Goal: Information Seeking & Learning: Learn about a topic

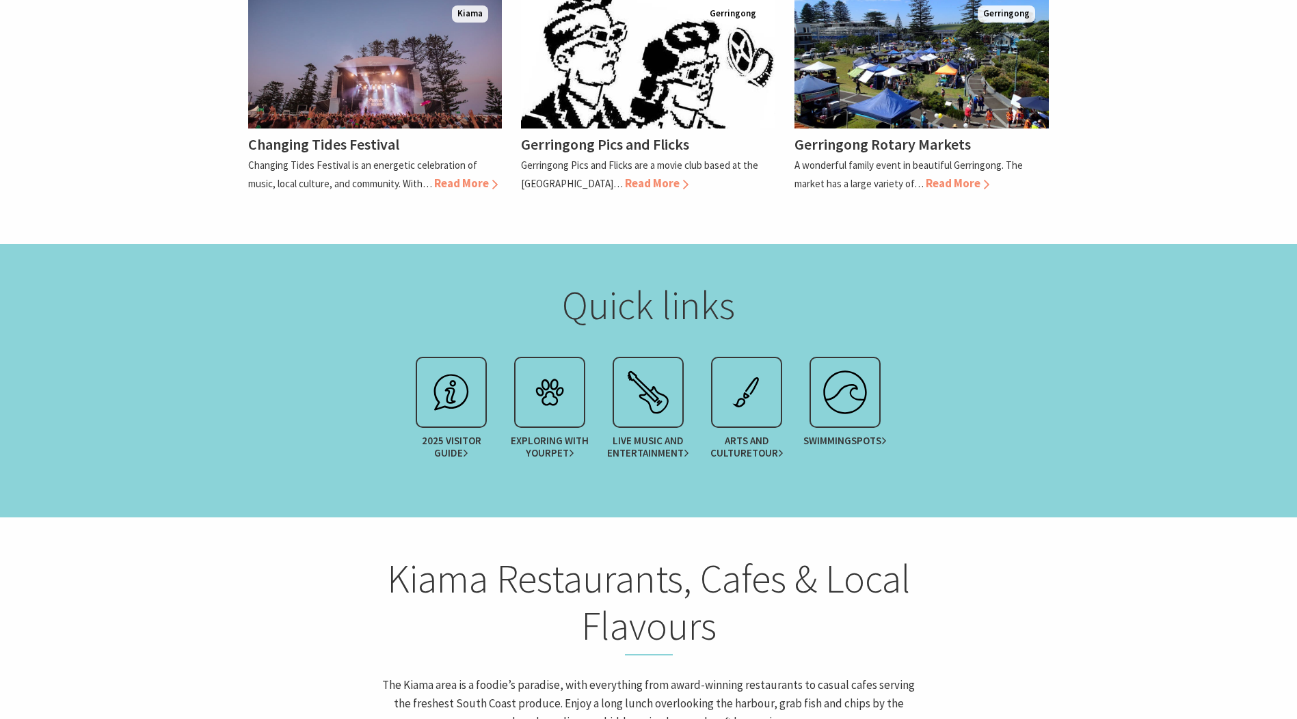
scroll to position [1764, 0]
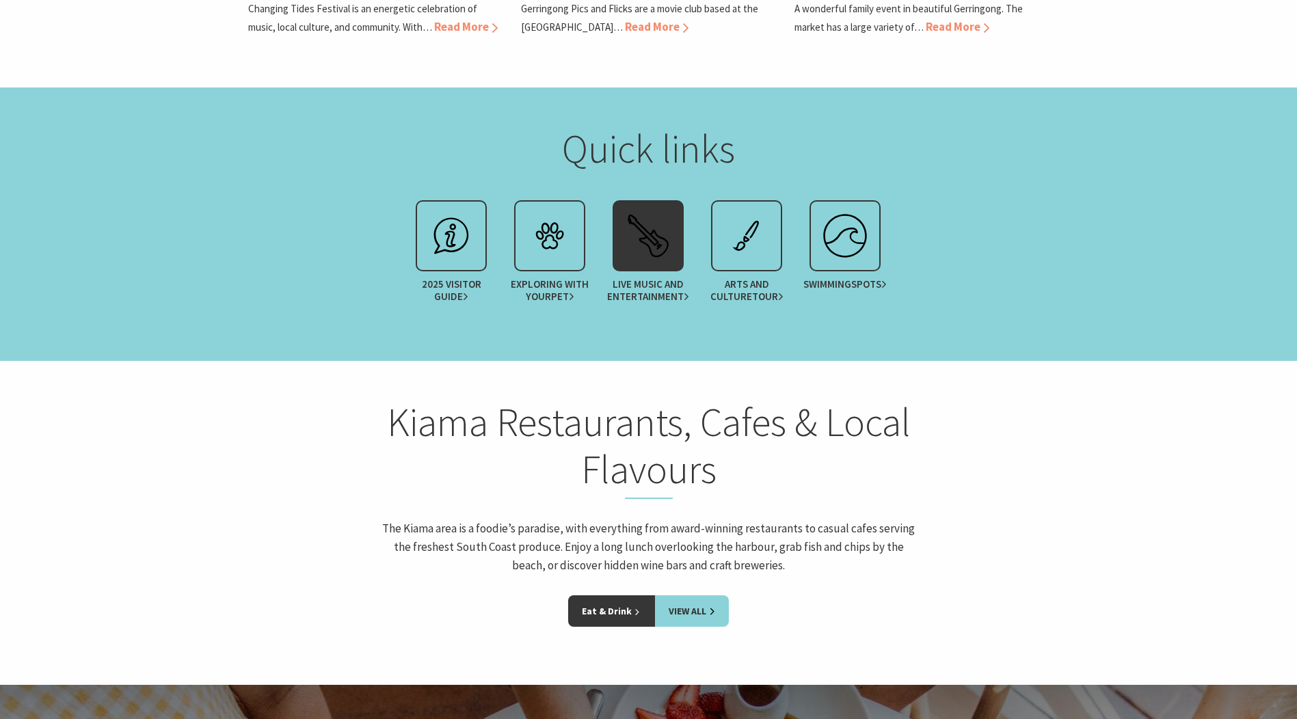
click at [661, 209] on img at bounding box center [648, 236] width 55 height 55
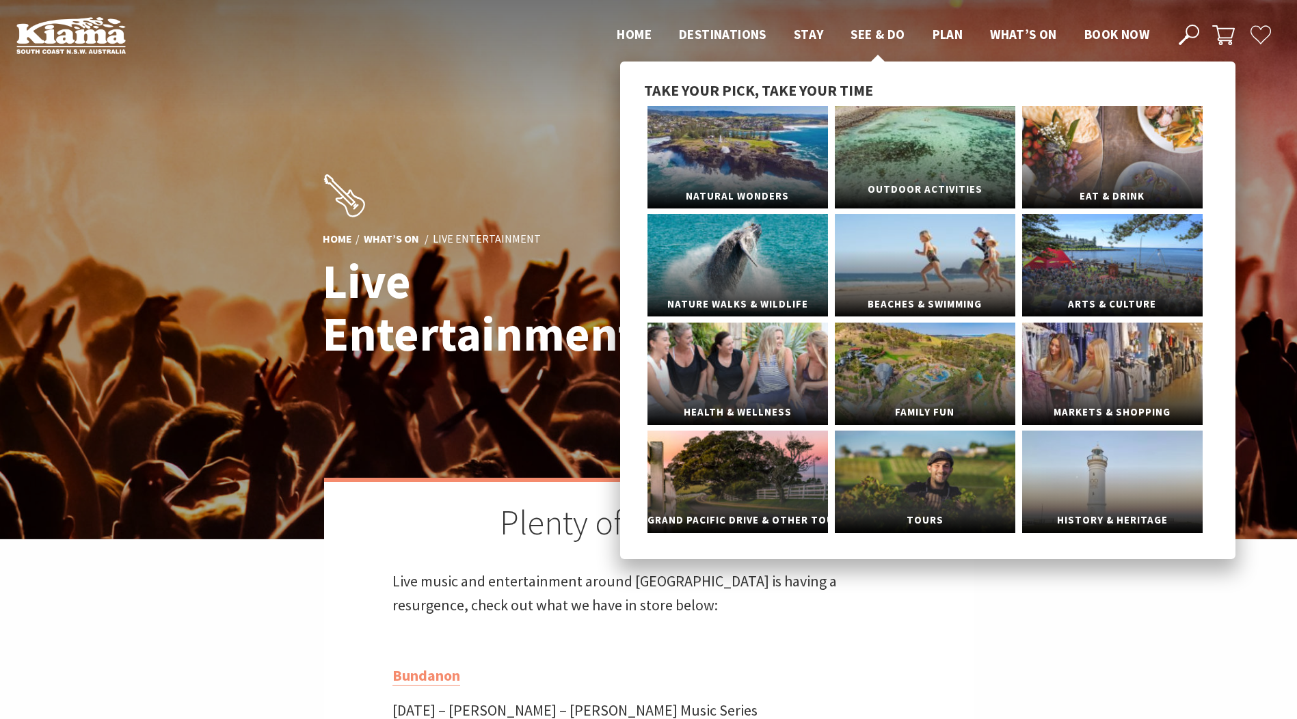
click at [914, 135] on link "Outdoor Activities" at bounding box center [925, 157] width 181 height 103
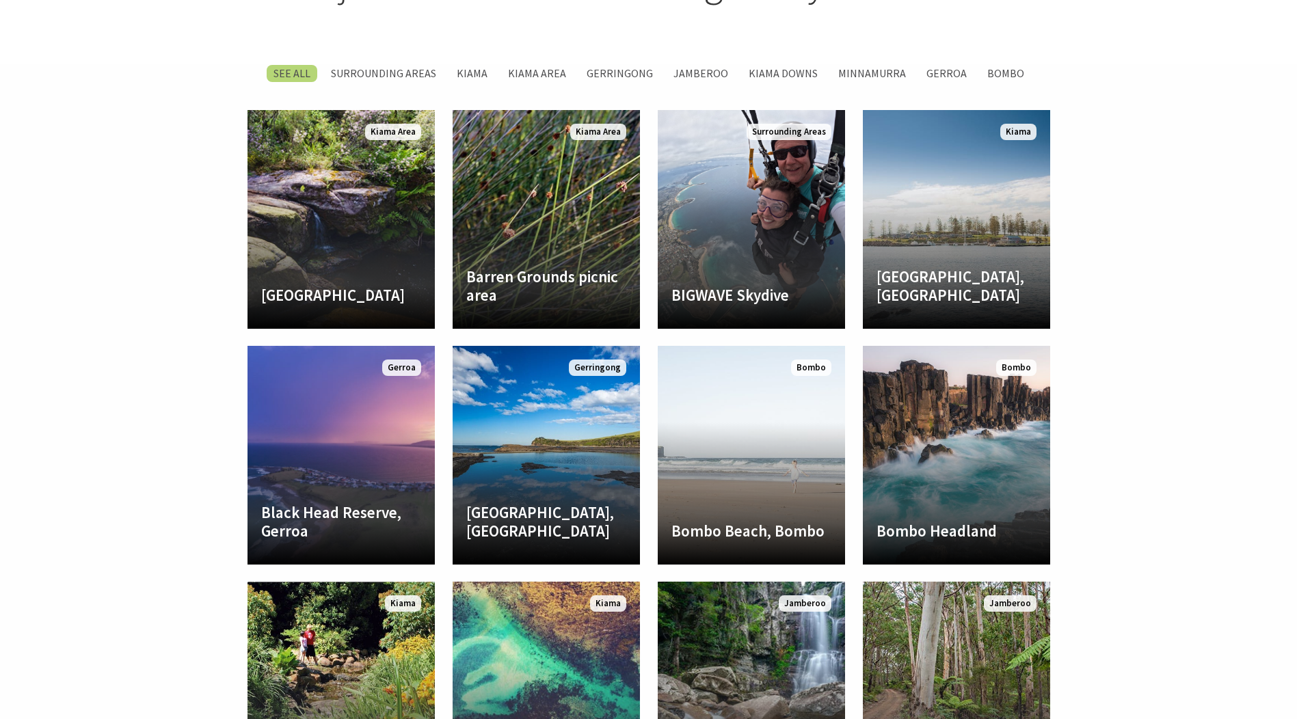
scroll to position [2257, 0]
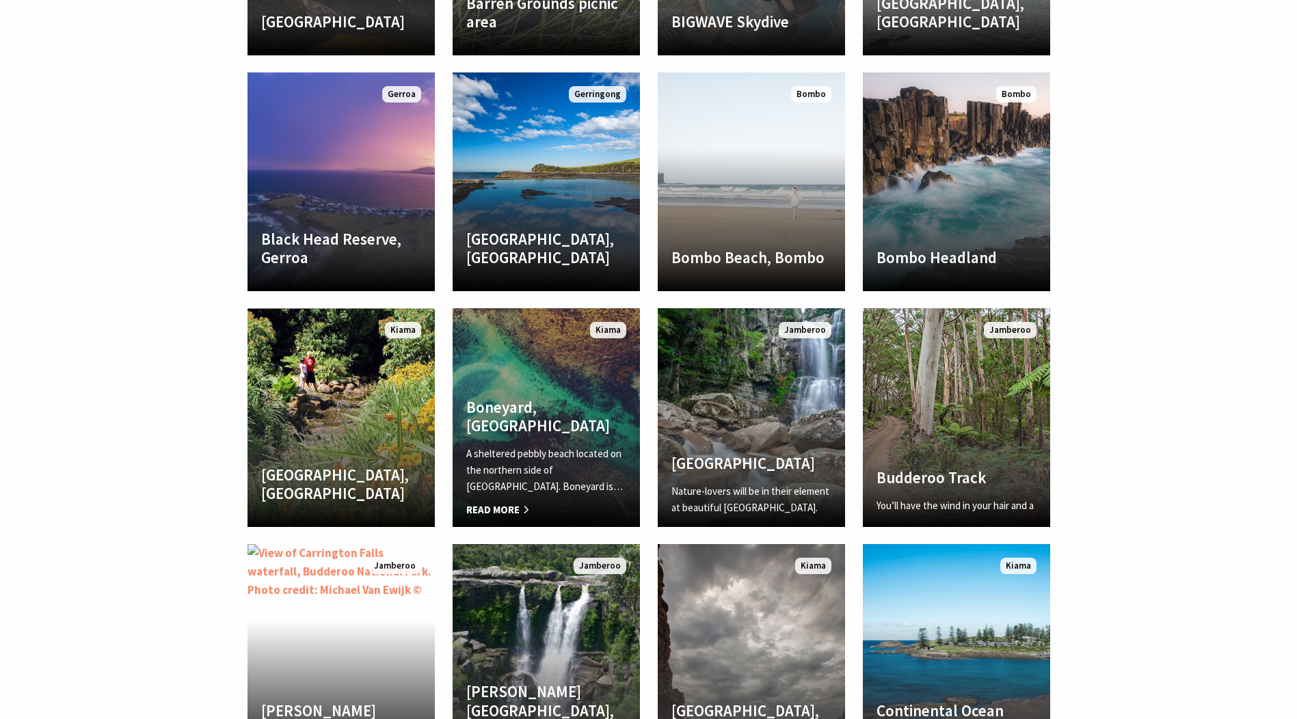
click at [536, 359] on link "Boneyard, Kiama A sheltered pebbly beach located on the northern side of Bombo …" at bounding box center [546, 417] width 187 height 219
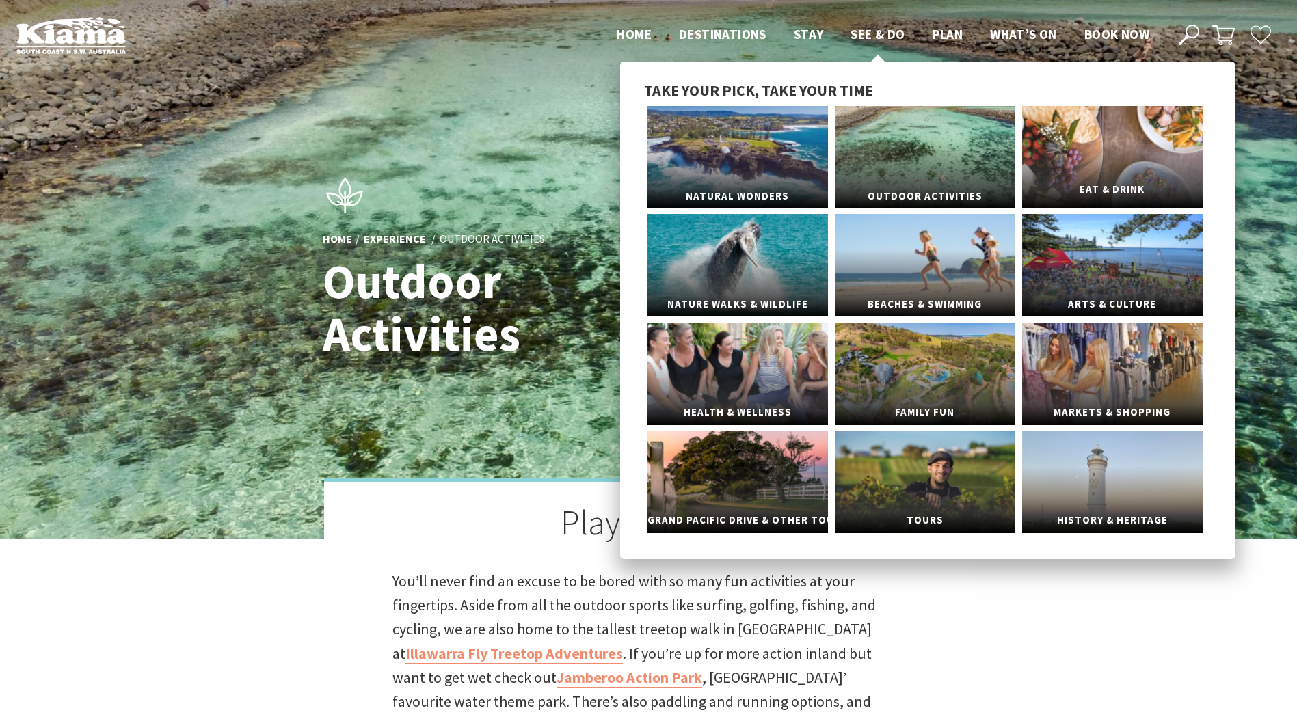
click at [1110, 162] on link "Eat & Drink" at bounding box center [1112, 157] width 181 height 103
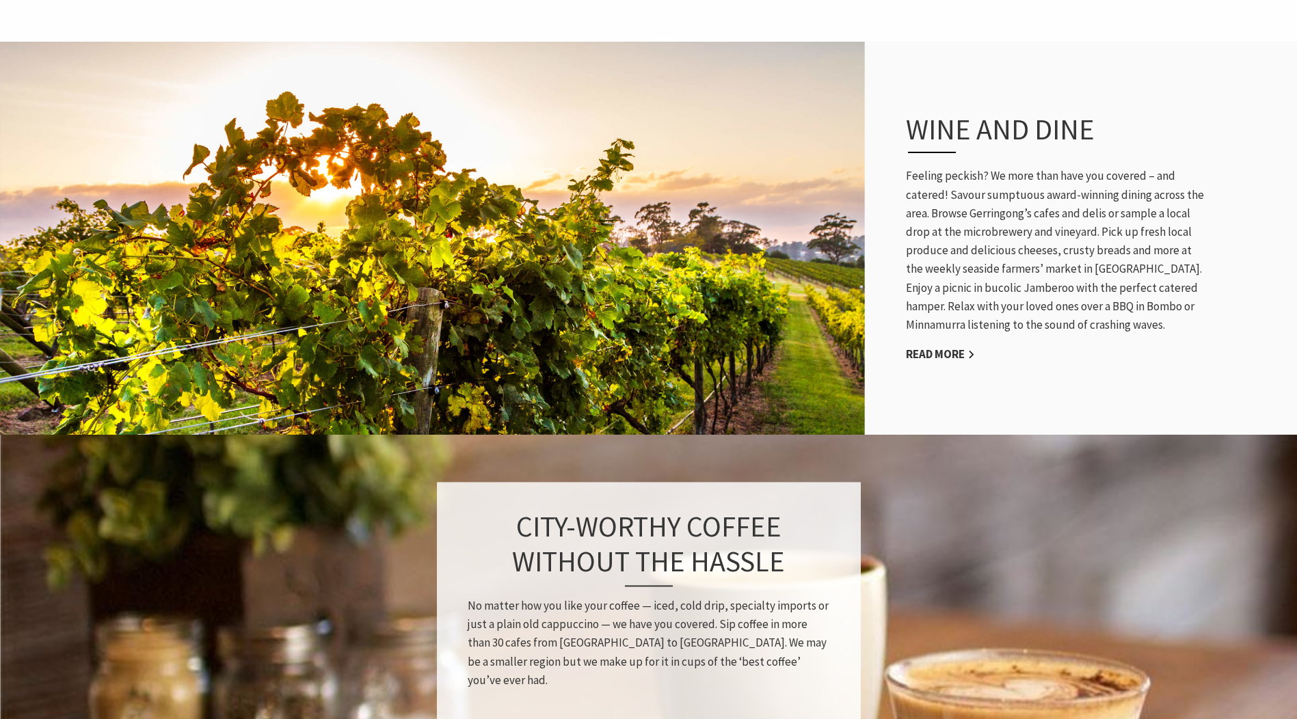
scroll to position [684, 0]
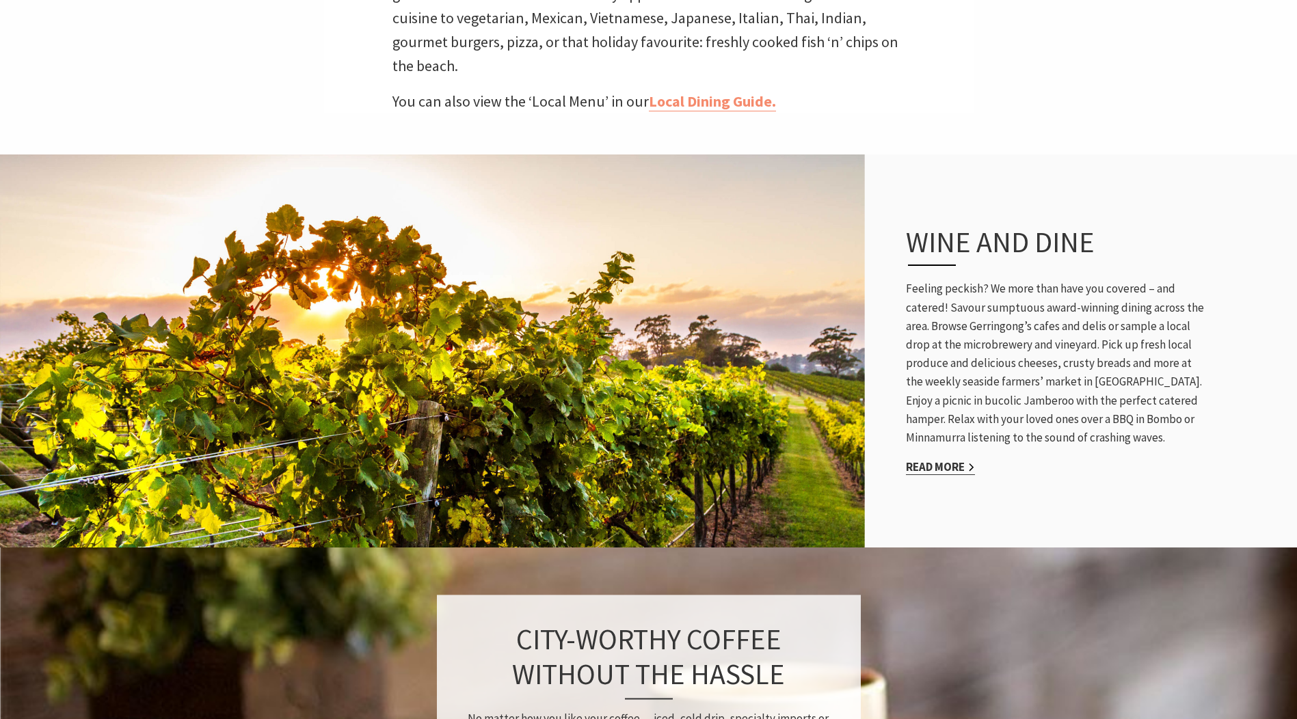
click at [954, 460] on link "Read More" at bounding box center [940, 468] width 69 height 16
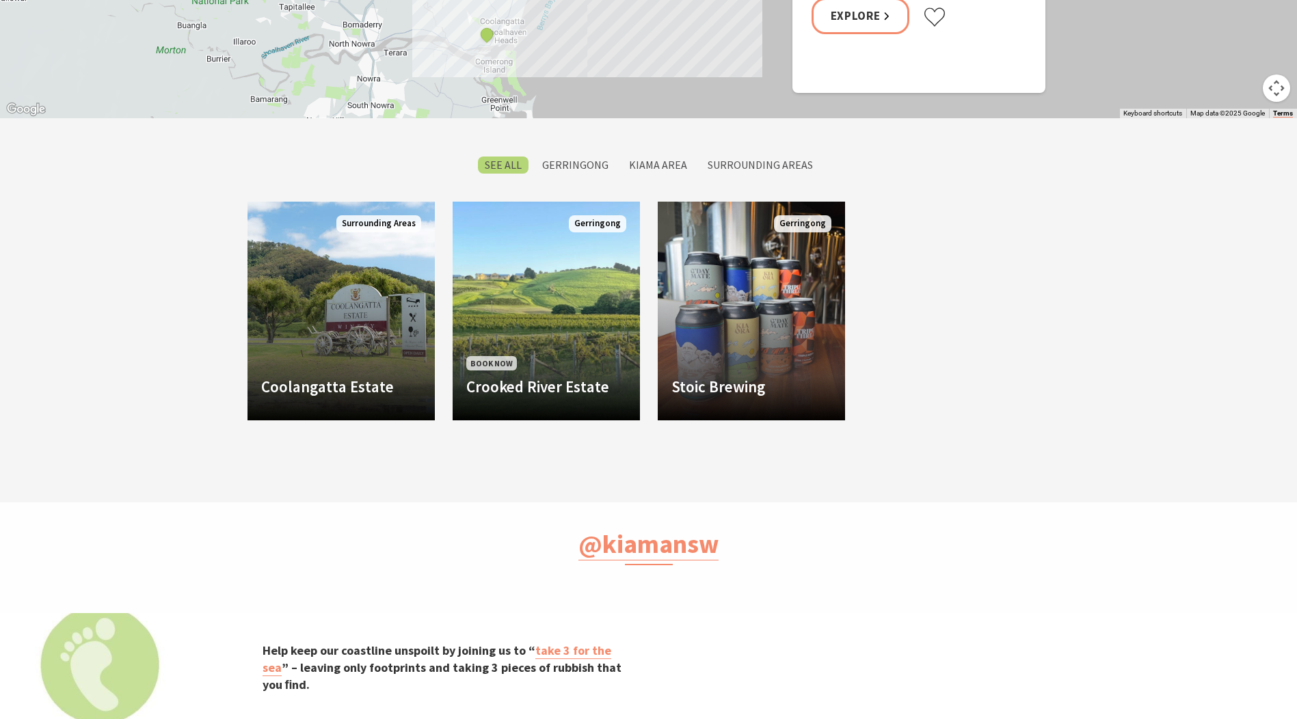
scroll to position [1026, 0]
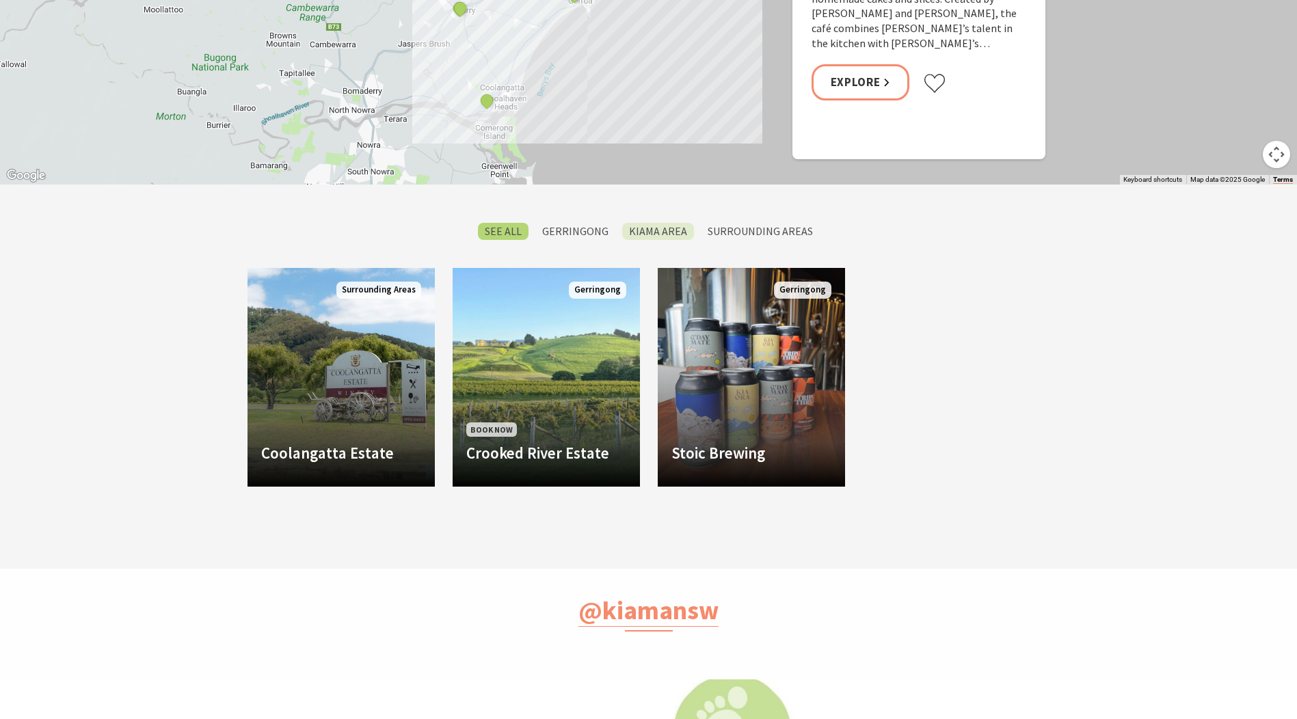
click at [667, 227] on label "Kiama Area" at bounding box center [658, 231] width 72 height 17
click at [0, 0] on input "Kiama Area" at bounding box center [0, 0] width 0 height 0
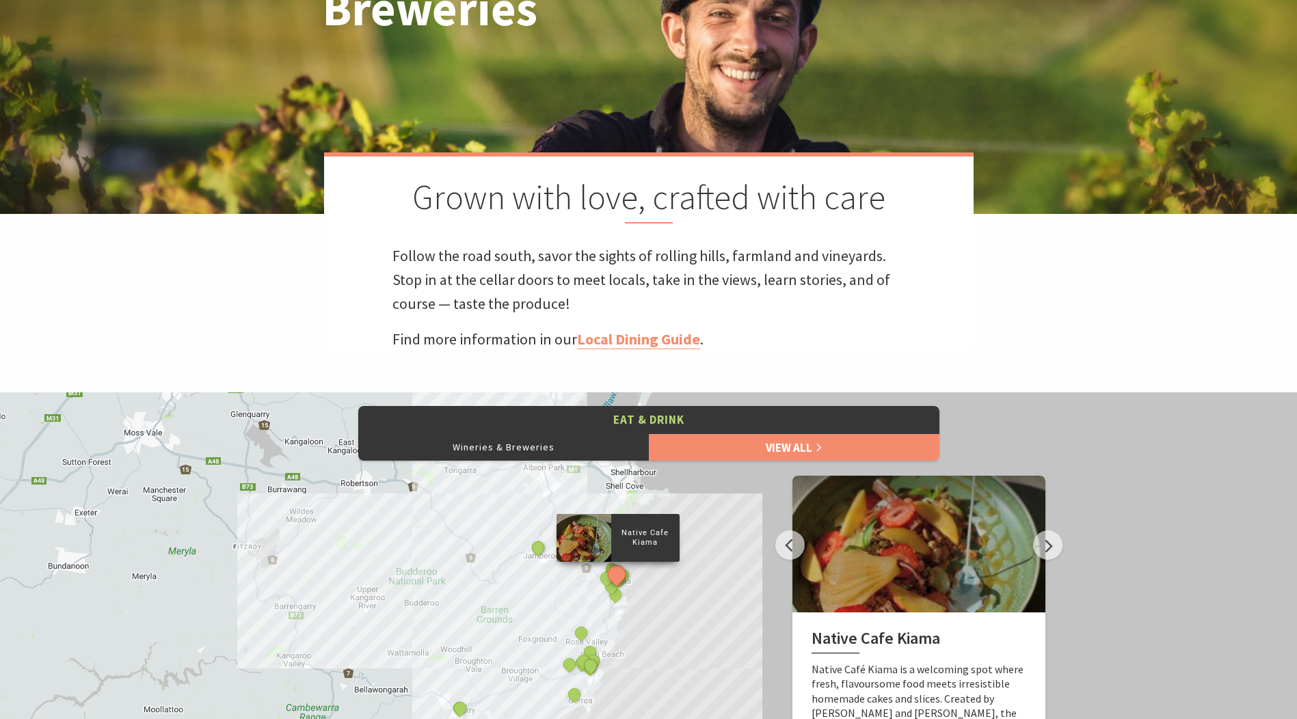
scroll to position [253, 0]
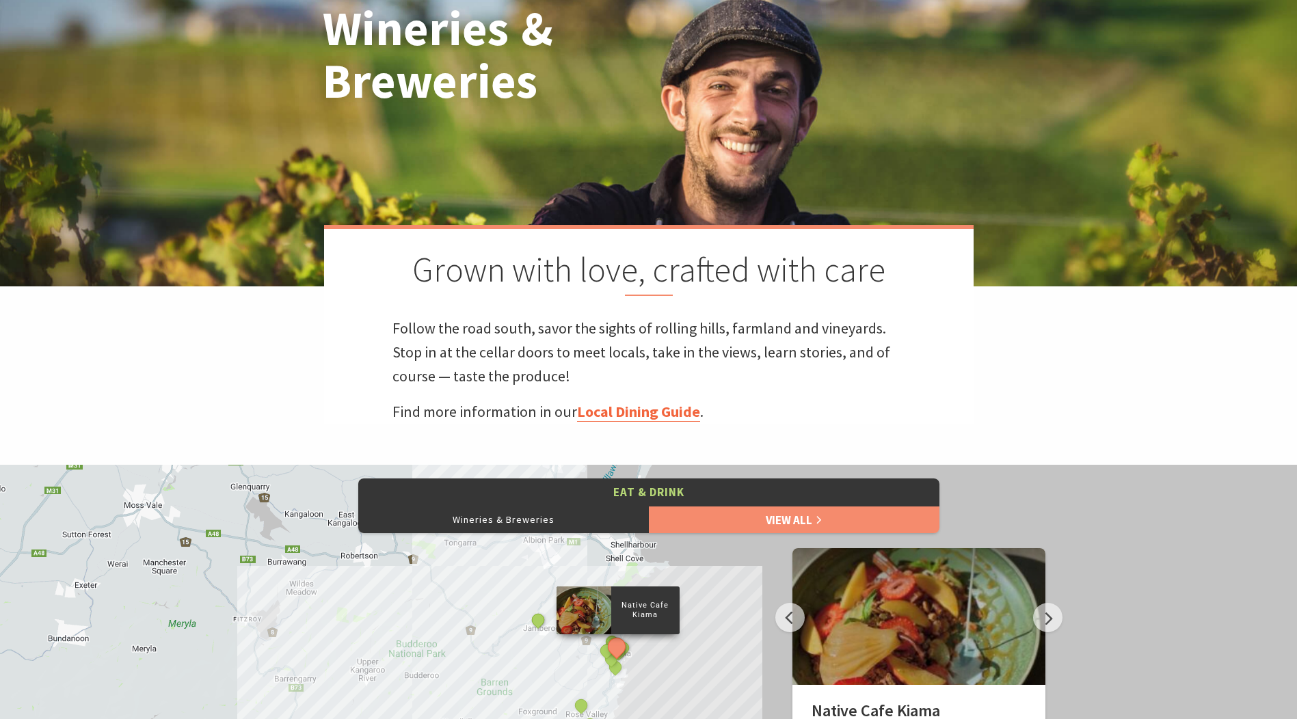
click at [628, 415] on link "Local Dining Guide" at bounding box center [638, 412] width 123 height 20
